Goal: Use online tool/utility

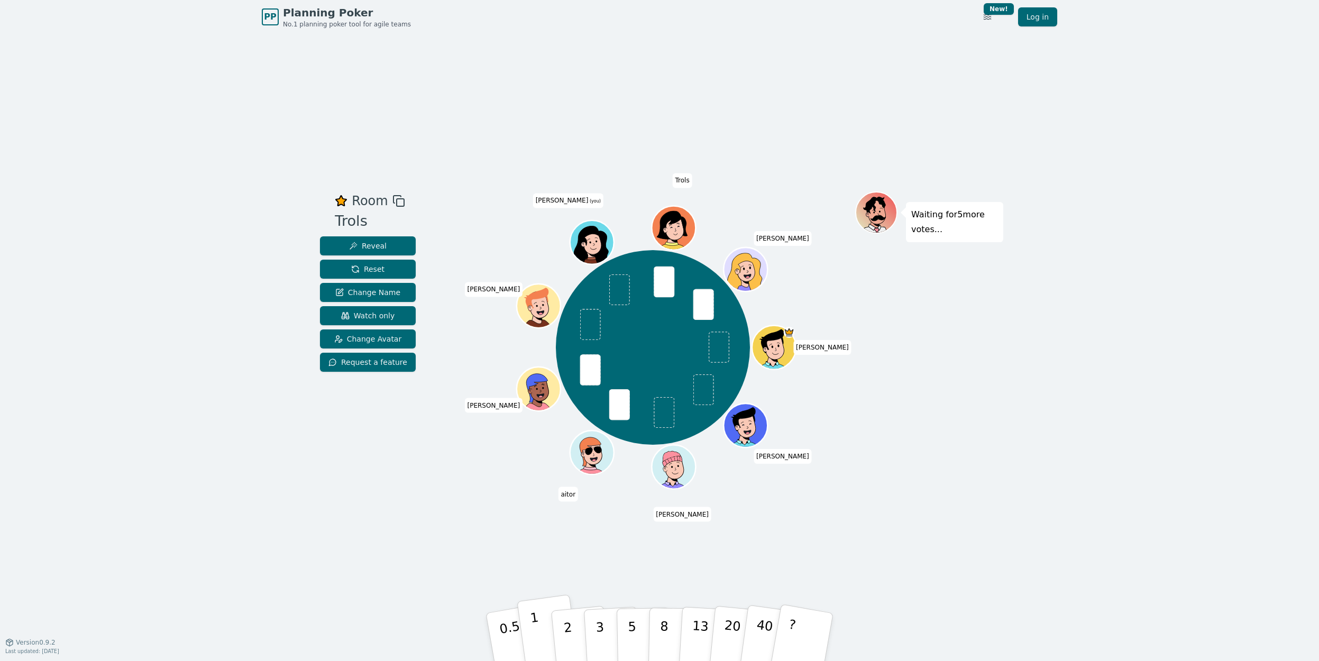
click at [548, 641] on button "1" at bounding box center [548, 638] width 63 height 86
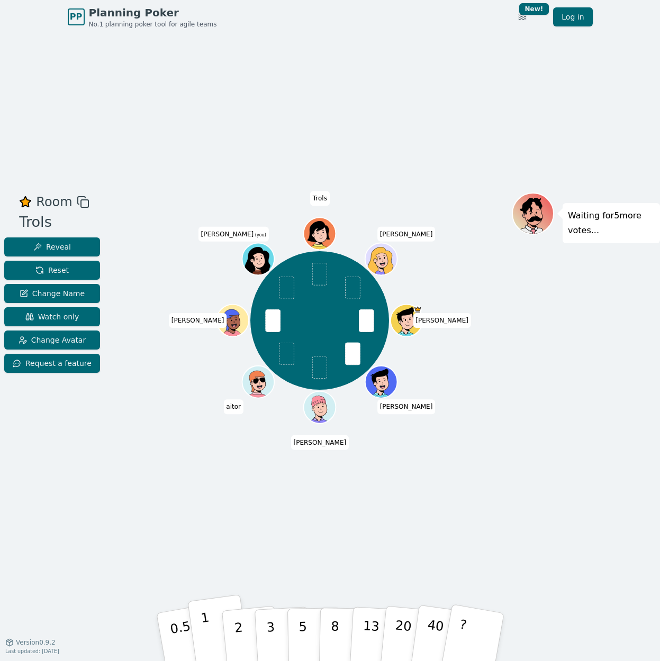
click at [214, 631] on button "1" at bounding box center [218, 638] width 63 height 86
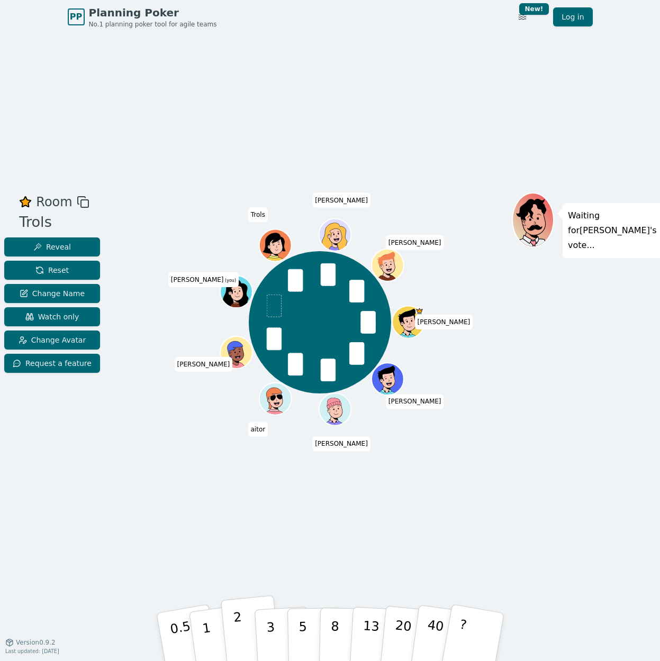
click at [236, 643] on p "2" at bounding box center [239, 639] width 14 height 58
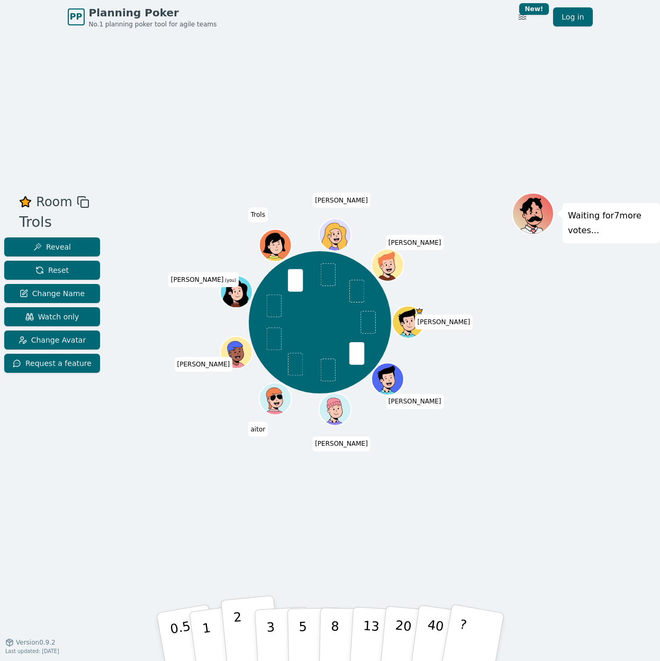
click at [233, 628] on button "2" at bounding box center [250, 638] width 60 height 84
